Goal: Contribute content: Add original content to the website for others to see

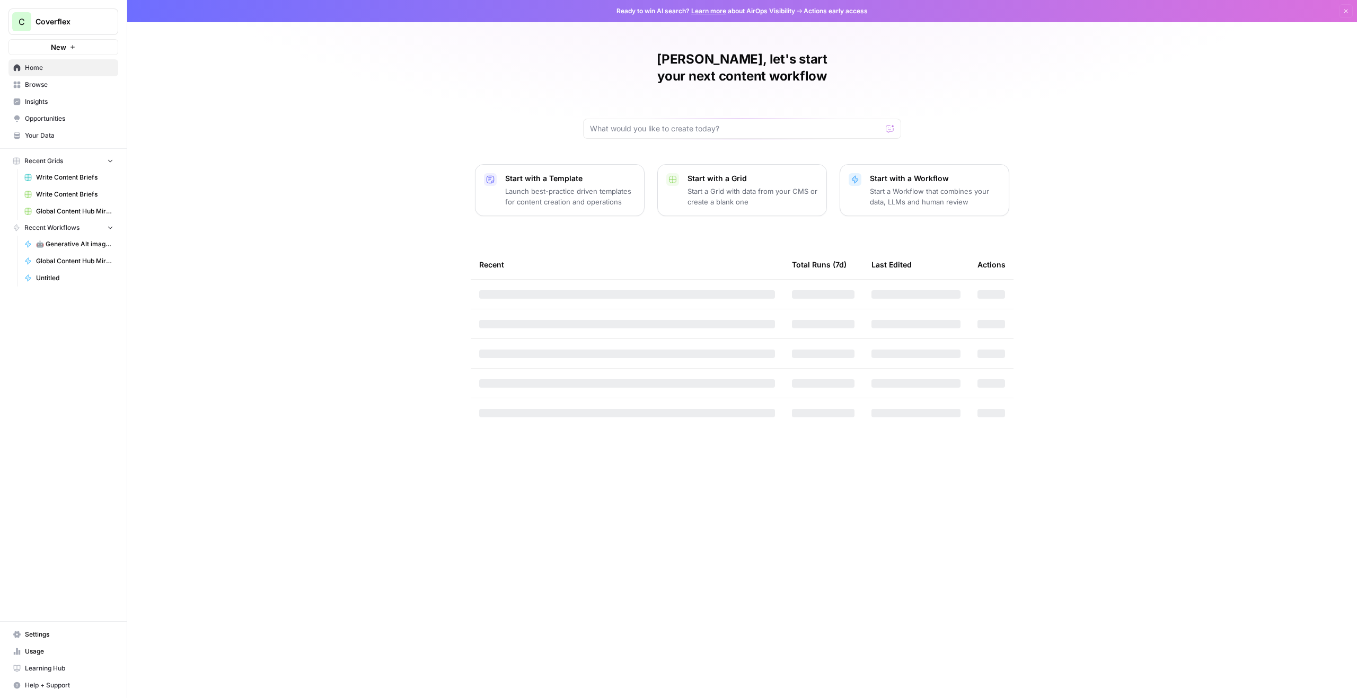
click at [50, 131] on span "Your Data" at bounding box center [69, 136] width 88 height 10
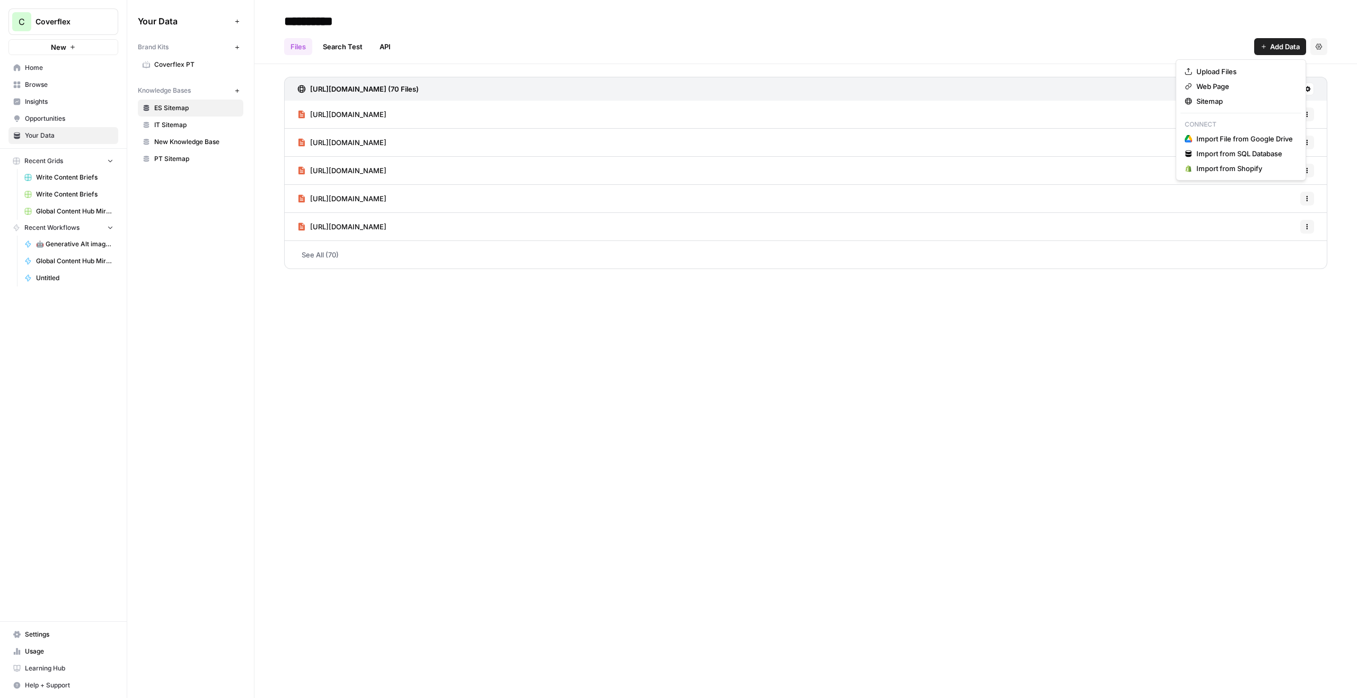
click at [1267, 48] on button "Add Data" at bounding box center [1280, 46] width 52 height 17
click at [1025, 369] on div "**********" at bounding box center [805, 349] width 1102 height 698
click at [1291, 42] on span "Add Data" at bounding box center [1285, 46] width 30 height 11
click at [1291, 43] on span "Add Data" at bounding box center [1285, 46] width 30 height 11
click at [1279, 38] on button "Add Data" at bounding box center [1280, 46] width 52 height 17
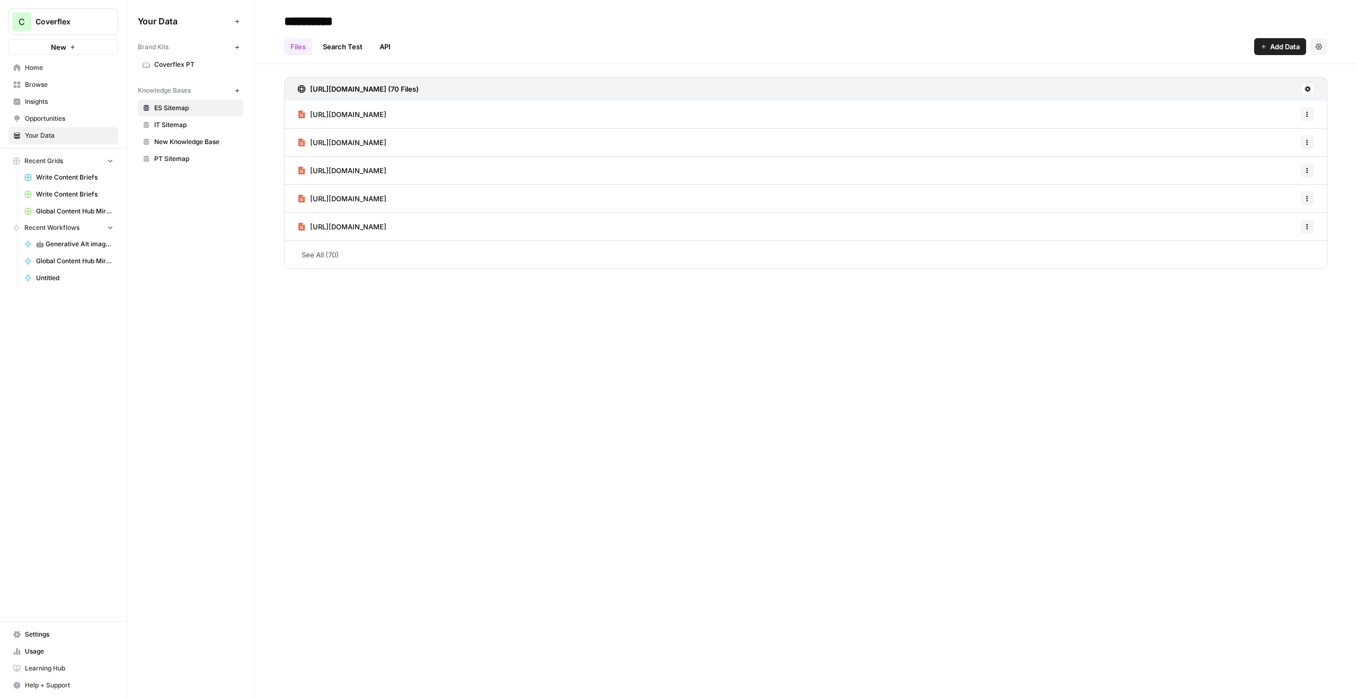
click at [1279, 38] on button "Add Data" at bounding box center [1280, 46] width 52 height 17
click at [1279, 42] on span "Add Data" at bounding box center [1285, 46] width 30 height 11
